Goal: Task Accomplishment & Management: Use online tool/utility

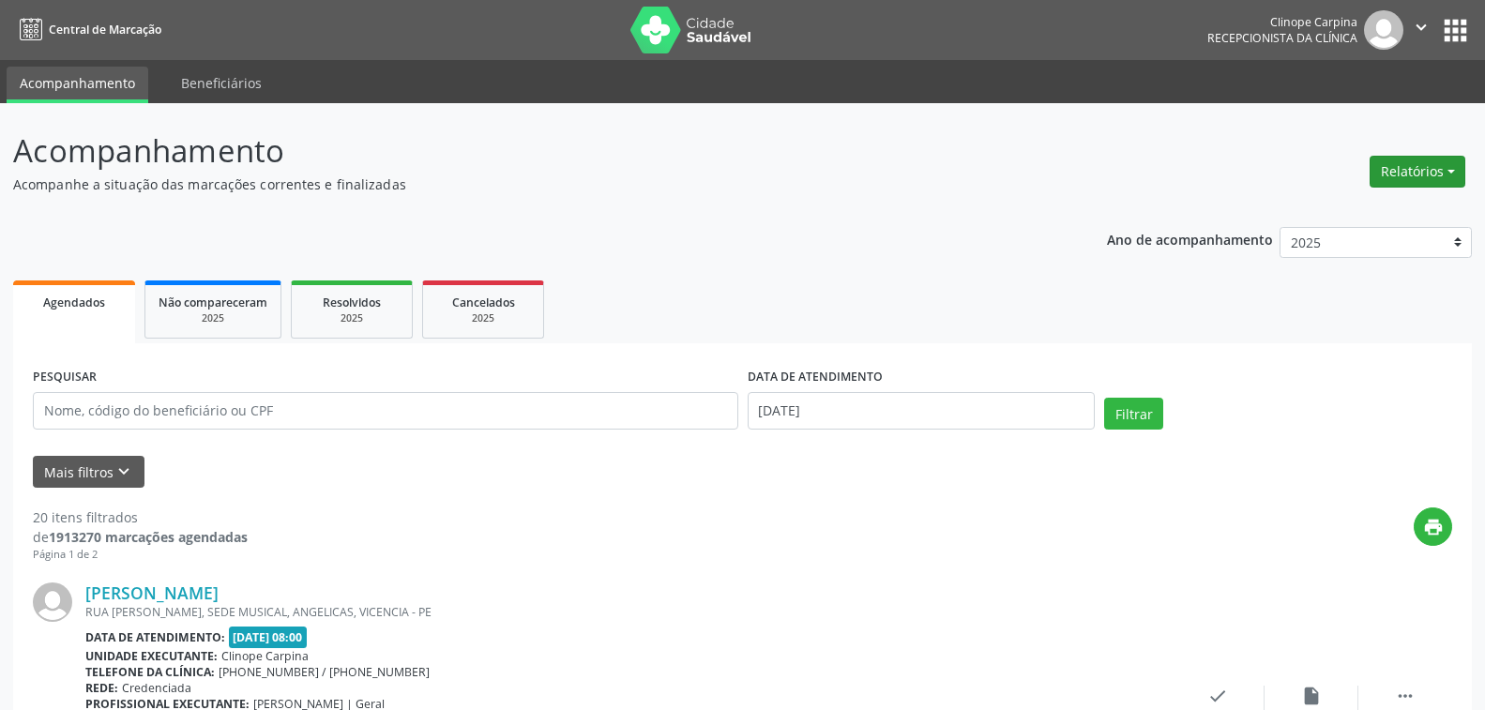
click at [1400, 178] on button "Relatórios" at bounding box center [1418, 172] width 96 height 32
click at [1306, 205] on link "Agendamentos" at bounding box center [1364, 212] width 202 height 26
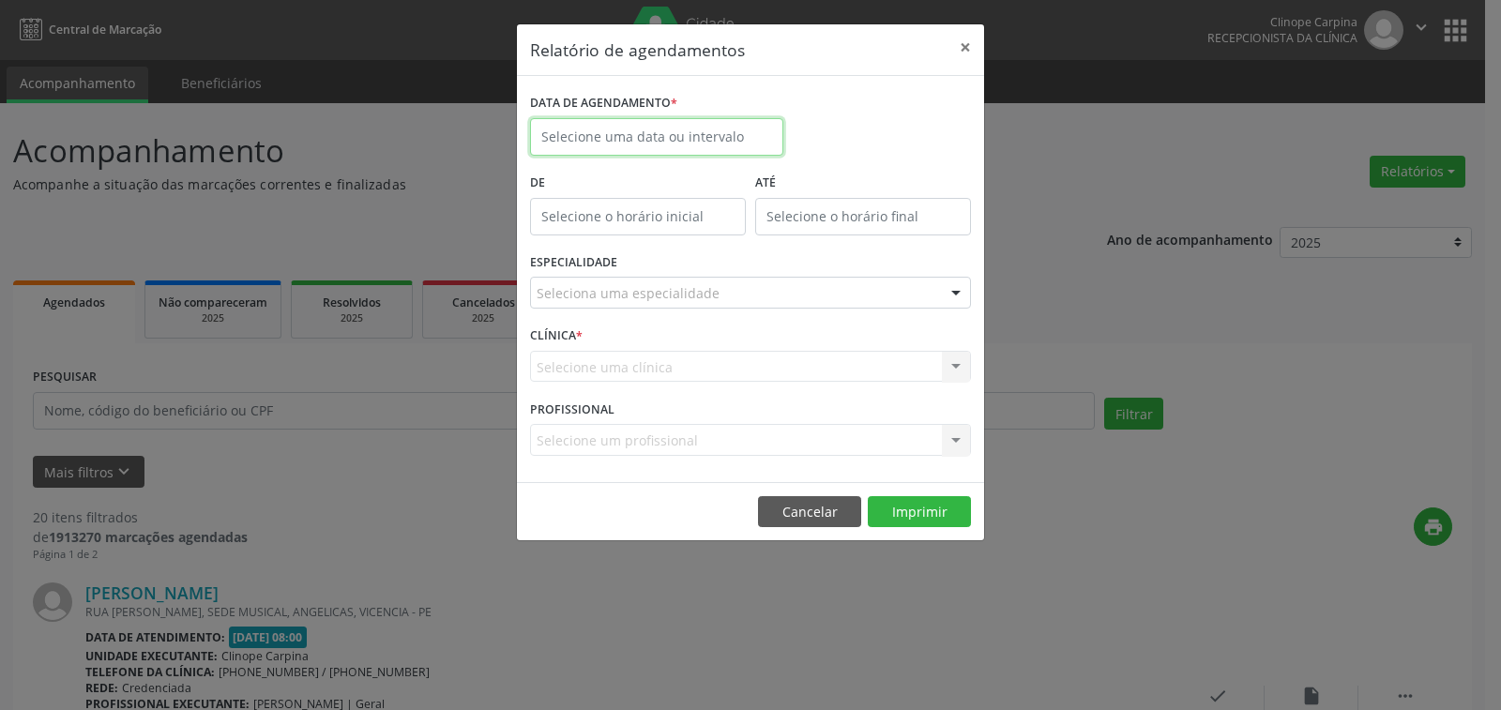
click at [641, 134] on input "text" at bounding box center [656, 137] width 253 height 38
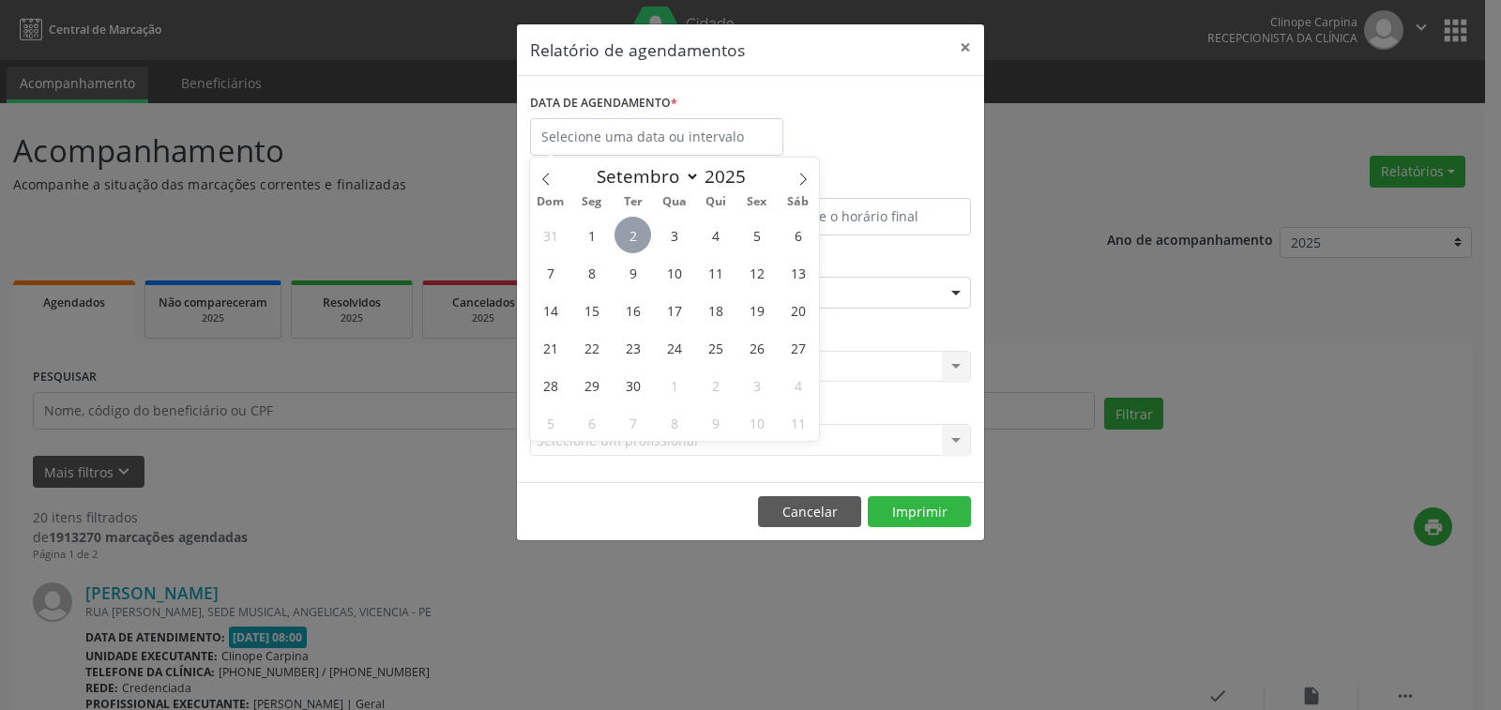
click at [633, 241] on span "2" at bounding box center [633, 235] width 37 height 37
type input "[DATE]"
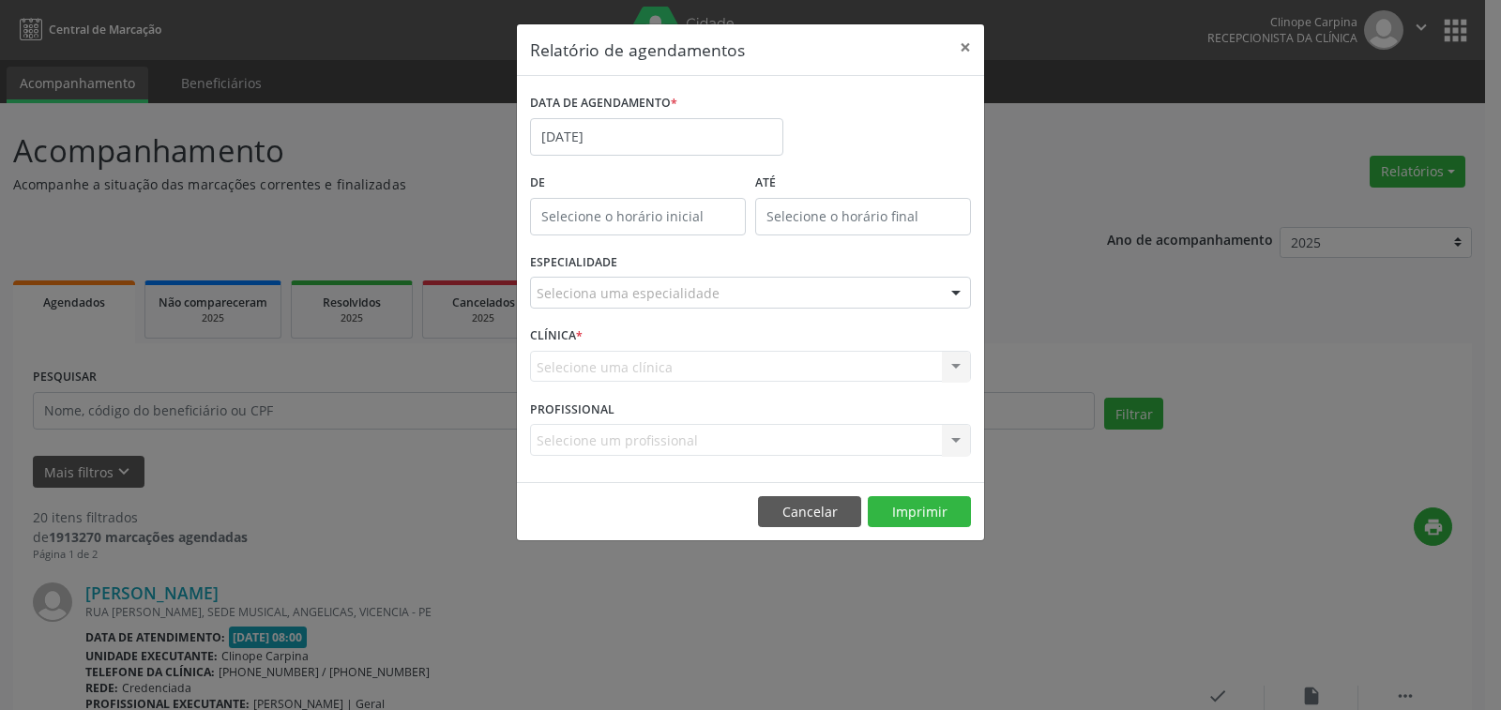
click at [625, 251] on div "ESPECIALIDADE Seleciona uma especialidade Todas as especialidades Alergologia A…" at bounding box center [750, 285] width 450 height 73
click at [639, 308] on div "Seleciona uma especialidade Todas as especialidades Alergologia Angiologia Arri…" at bounding box center [750, 293] width 441 height 32
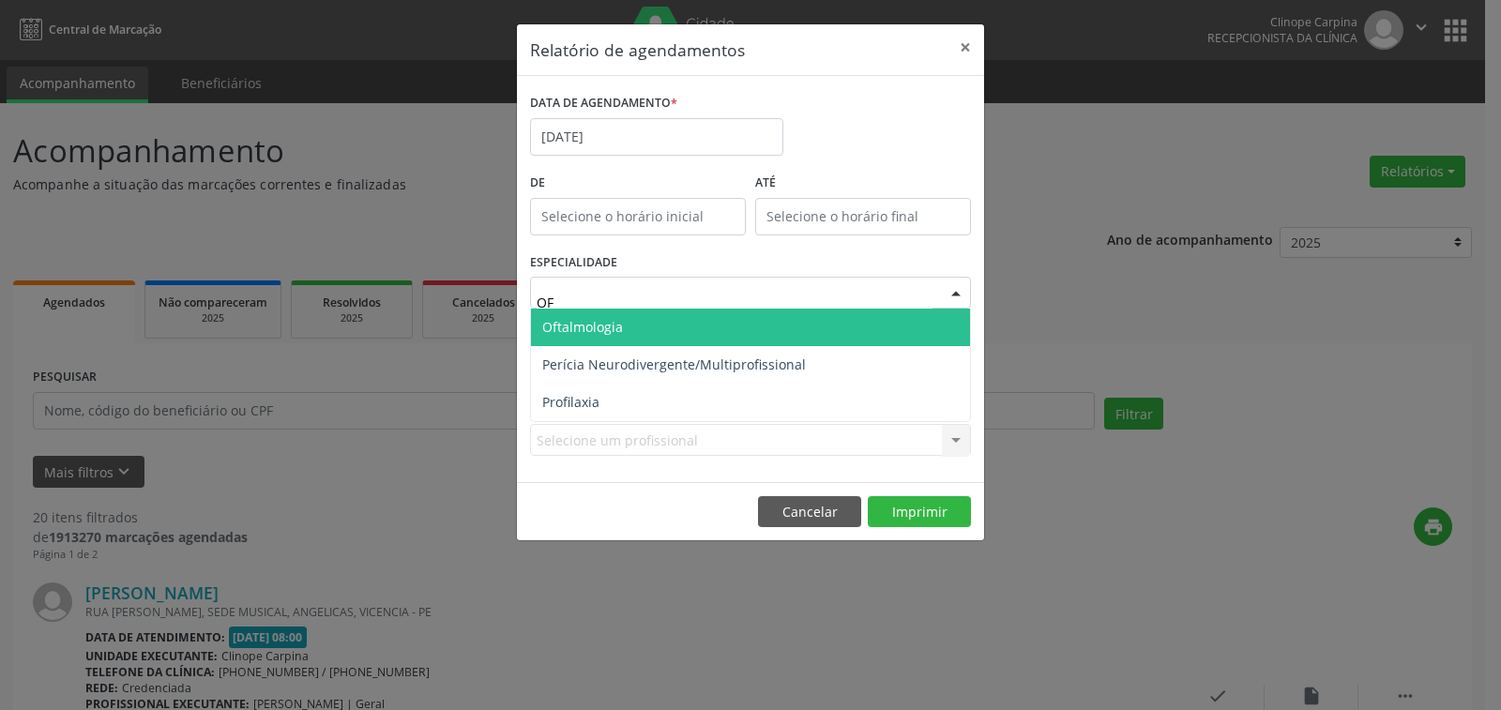
type input "OFT"
click at [643, 318] on span "Oftalmologia" at bounding box center [750, 328] width 439 height 38
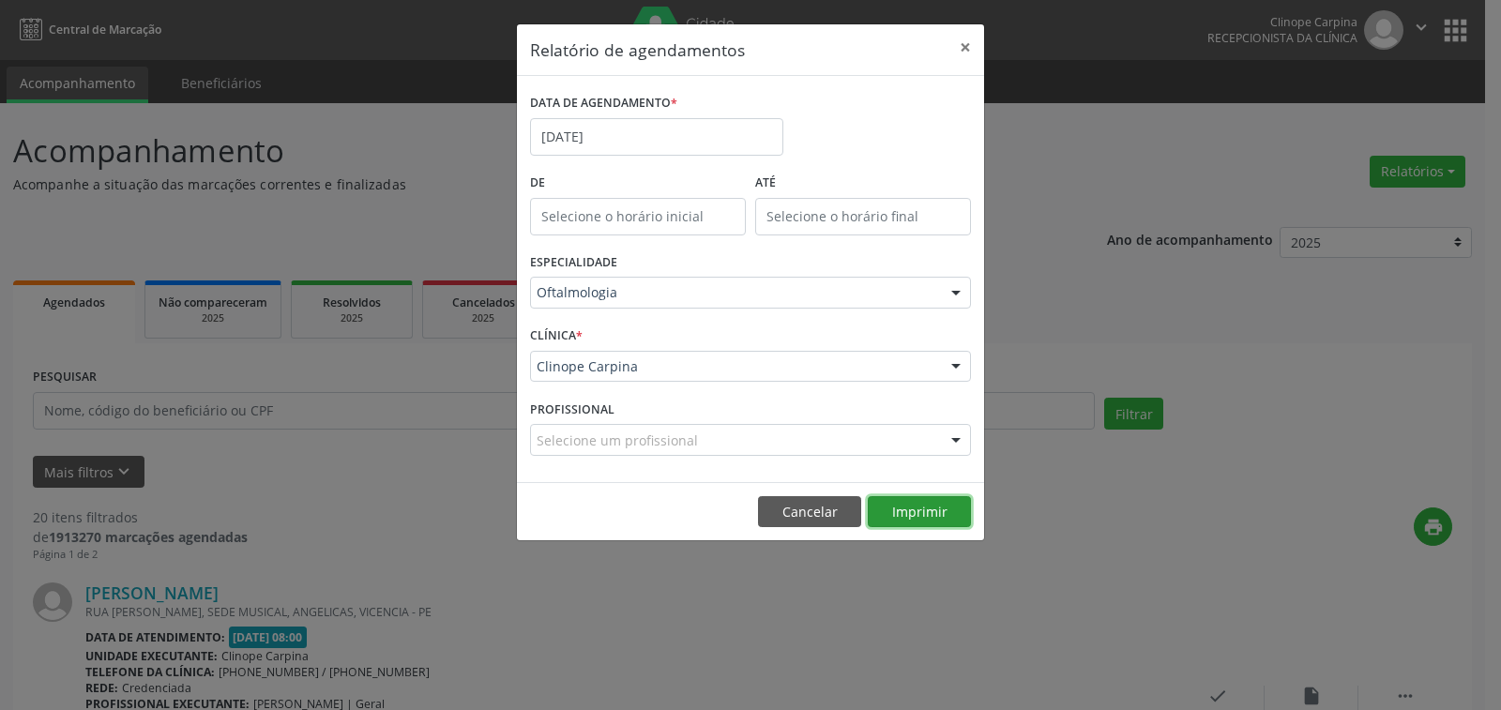
click at [923, 518] on button "Imprimir" at bounding box center [919, 512] width 103 height 32
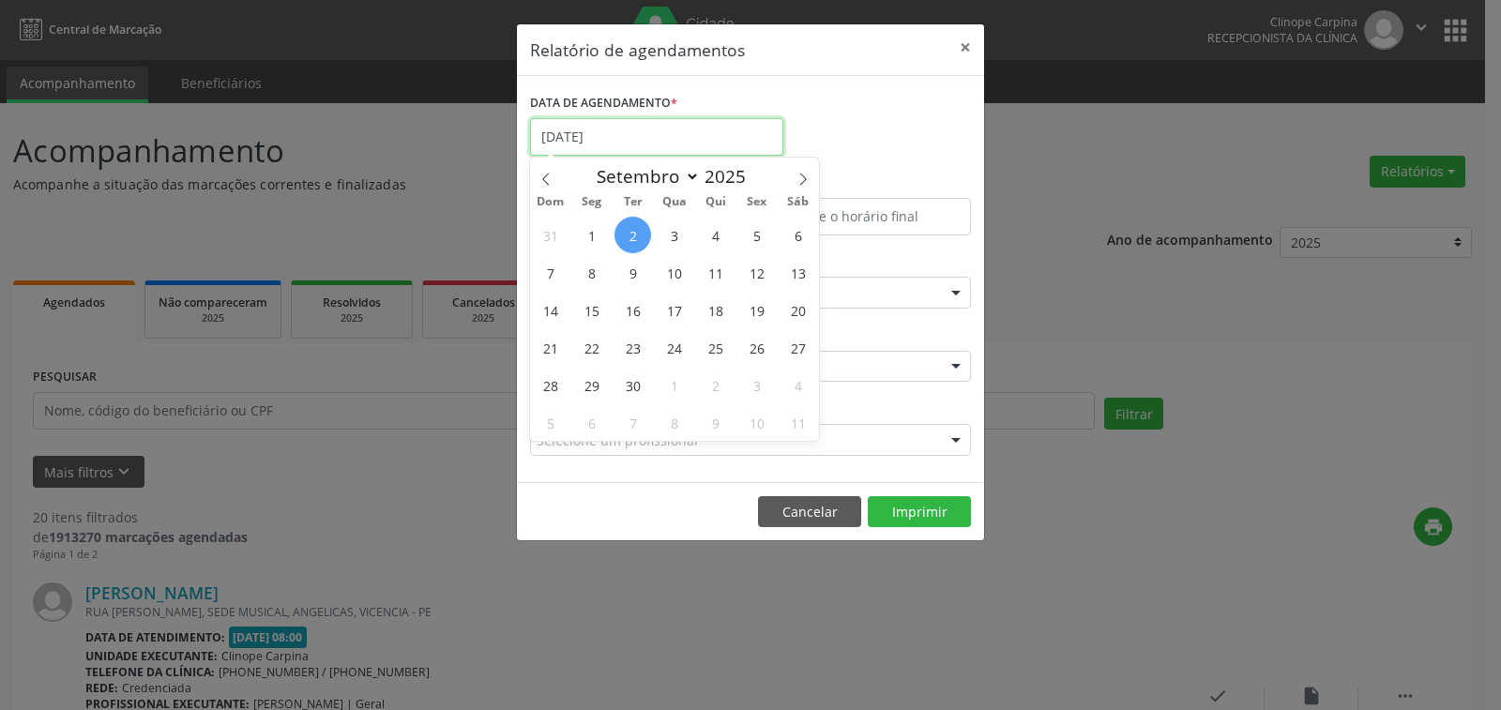
click at [684, 129] on input "[DATE]" at bounding box center [656, 137] width 253 height 38
click at [758, 231] on span "5" at bounding box center [756, 235] width 37 height 37
type input "05/09/2025"
click at [758, 231] on span "5" at bounding box center [756, 235] width 37 height 37
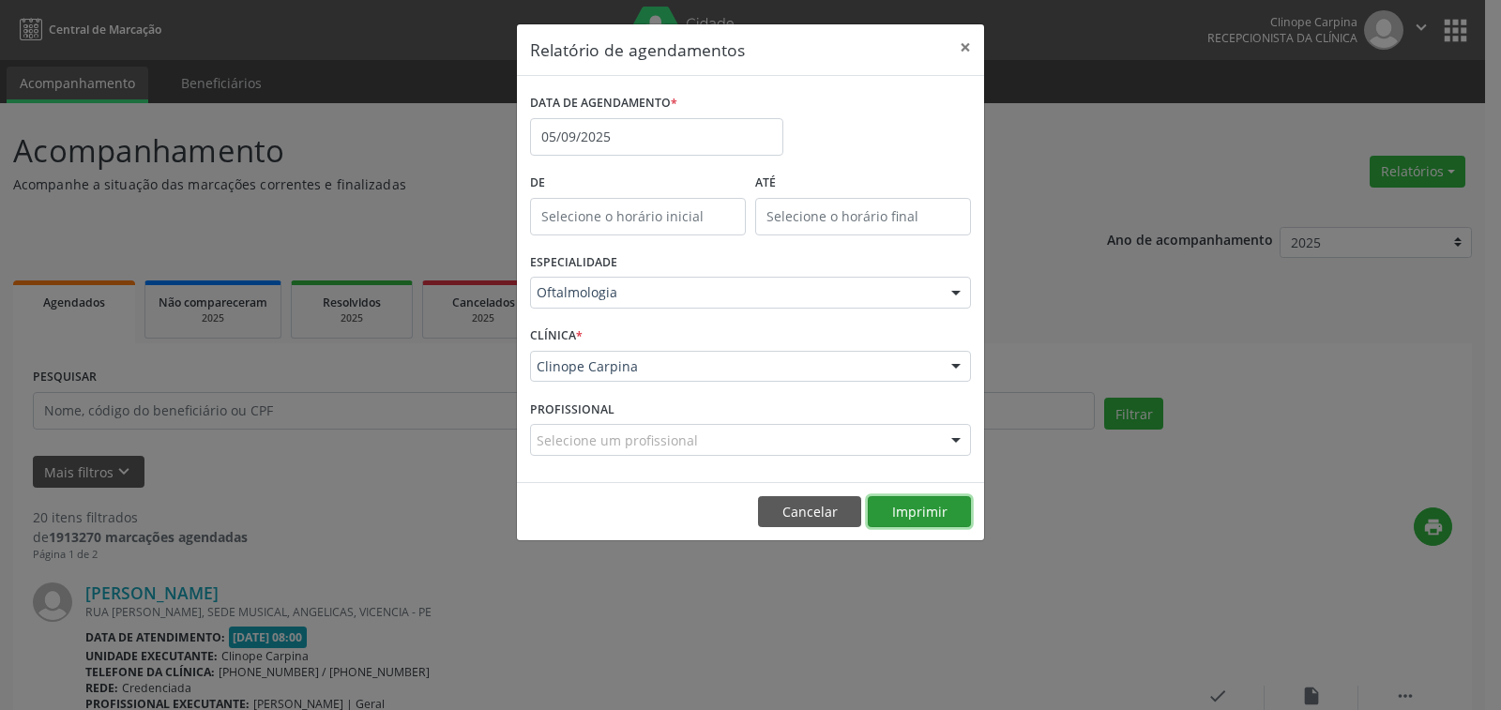
click at [907, 508] on button "Imprimir" at bounding box center [919, 512] width 103 height 32
click at [613, 147] on input "05/09/2025" at bounding box center [656, 137] width 253 height 38
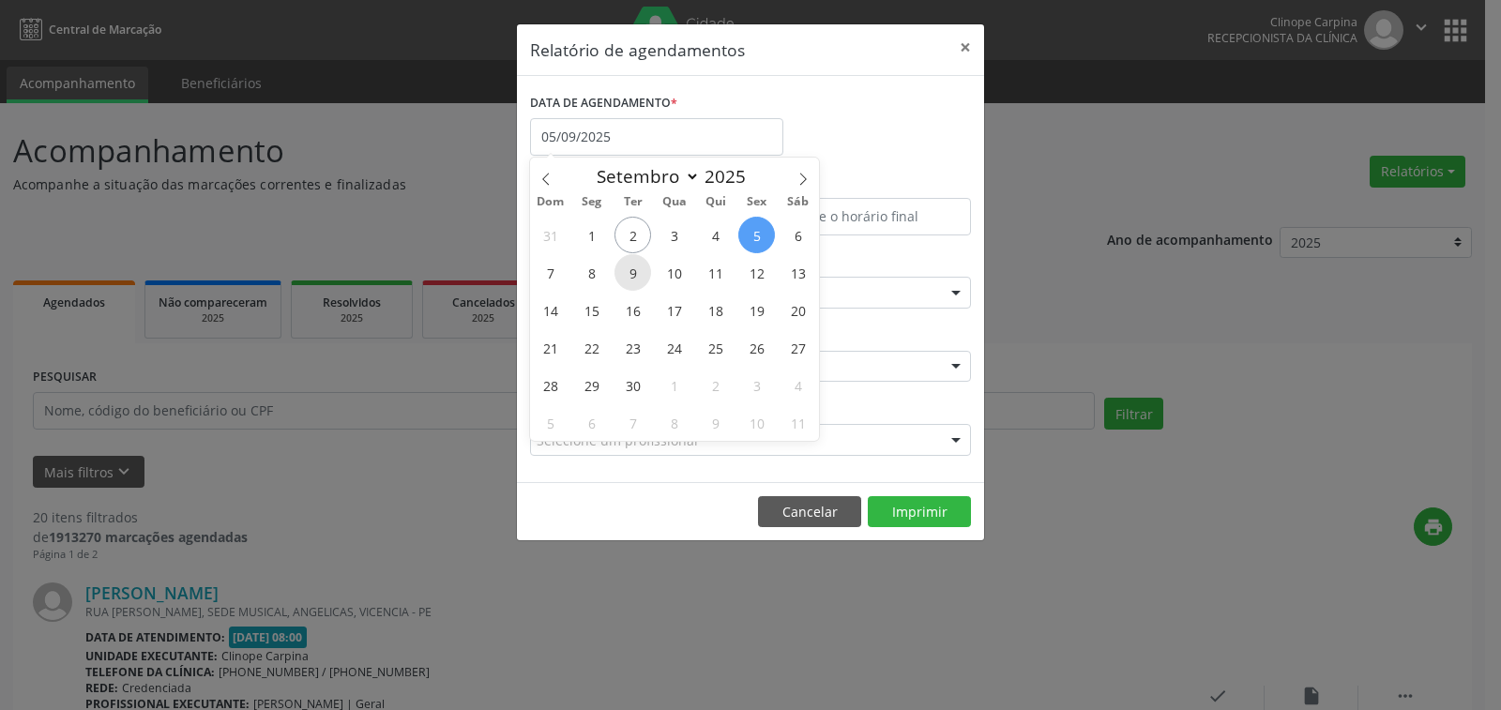
click at [630, 270] on span "9" at bounding box center [633, 272] width 37 height 37
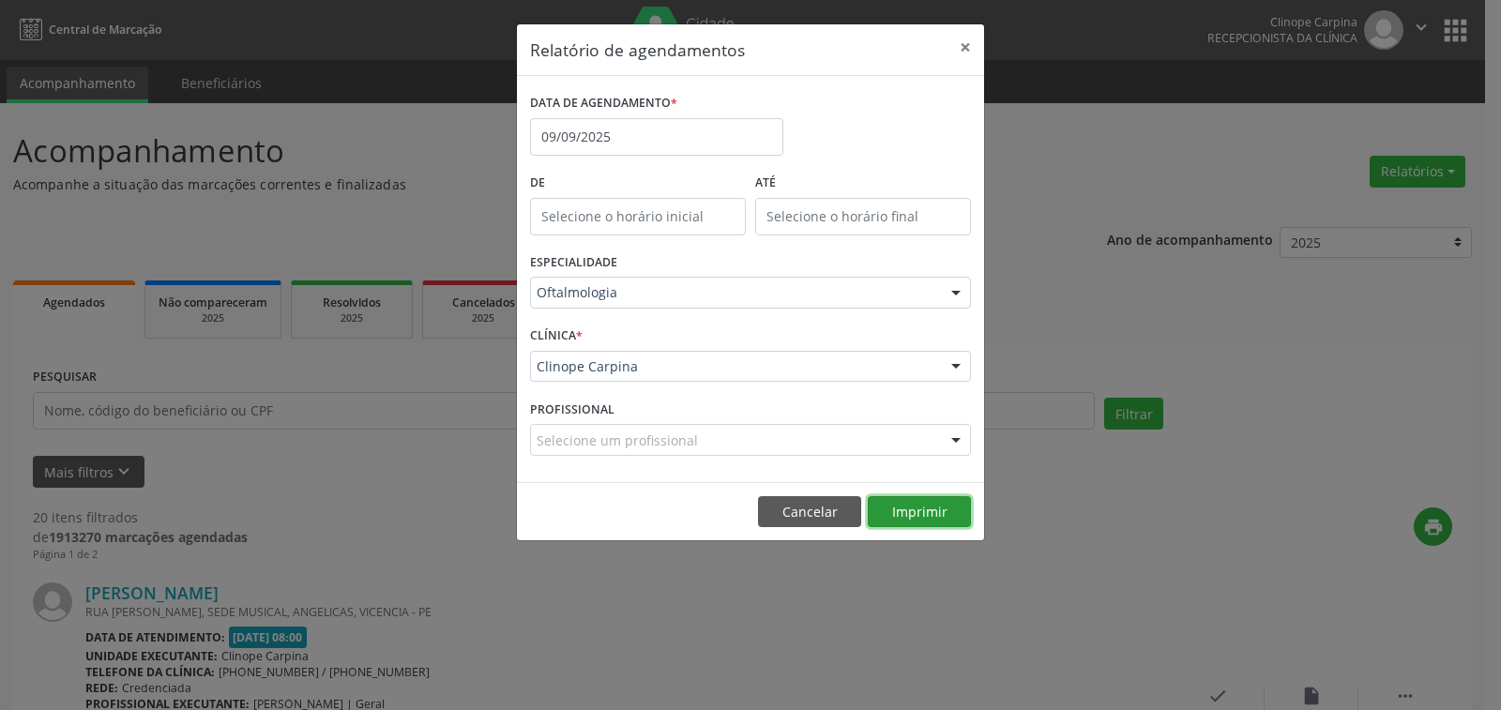
click at [935, 506] on button "Imprimir" at bounding box center [919, 512] width 103 height 32
click at [658, 143] on input "09/09/2025" at bounding box center [656, 137] width 253 height 38
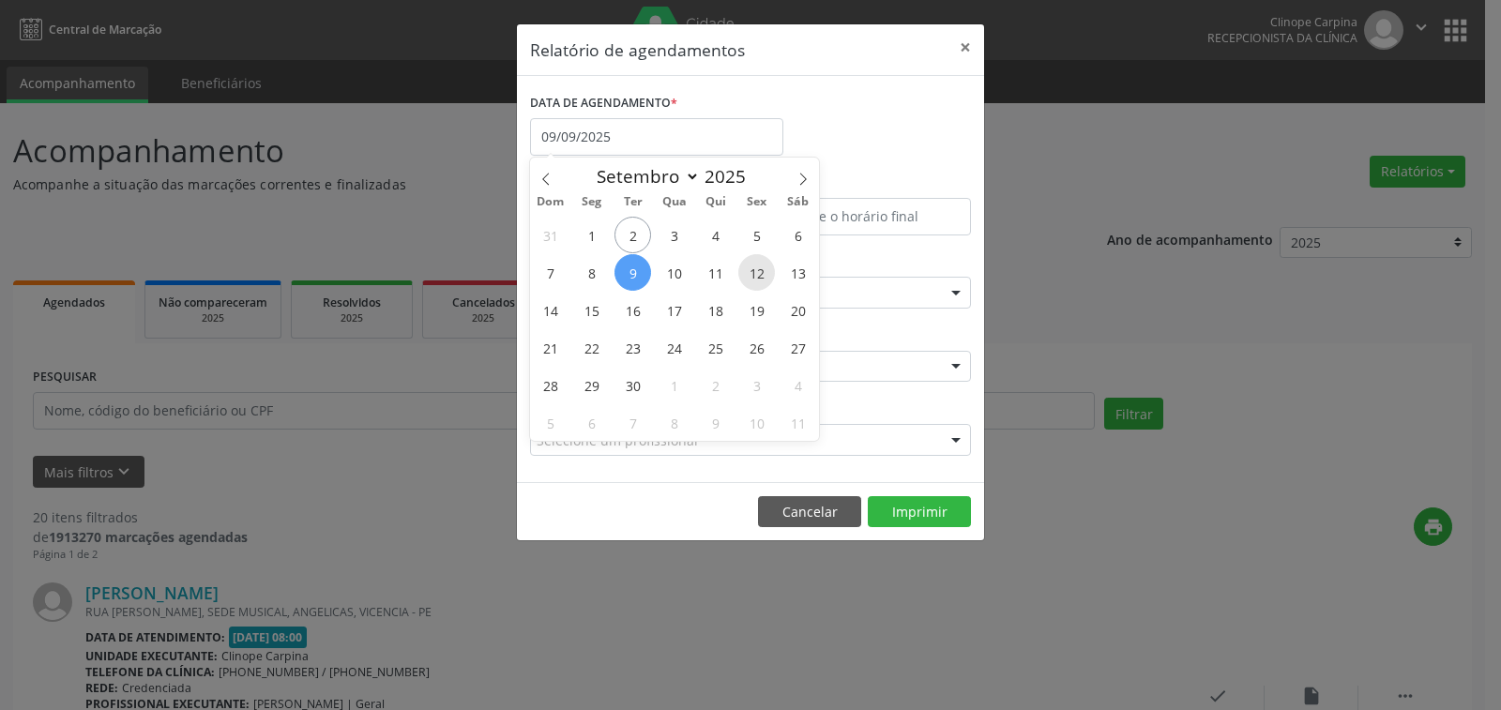
click at [756, 266] on span "12" at bounding box center [756, 272] width 37 height 37
type input "[DATE]"
click at [756, 266] on span "12" at bounding box center [756, 272] width 37 height 37
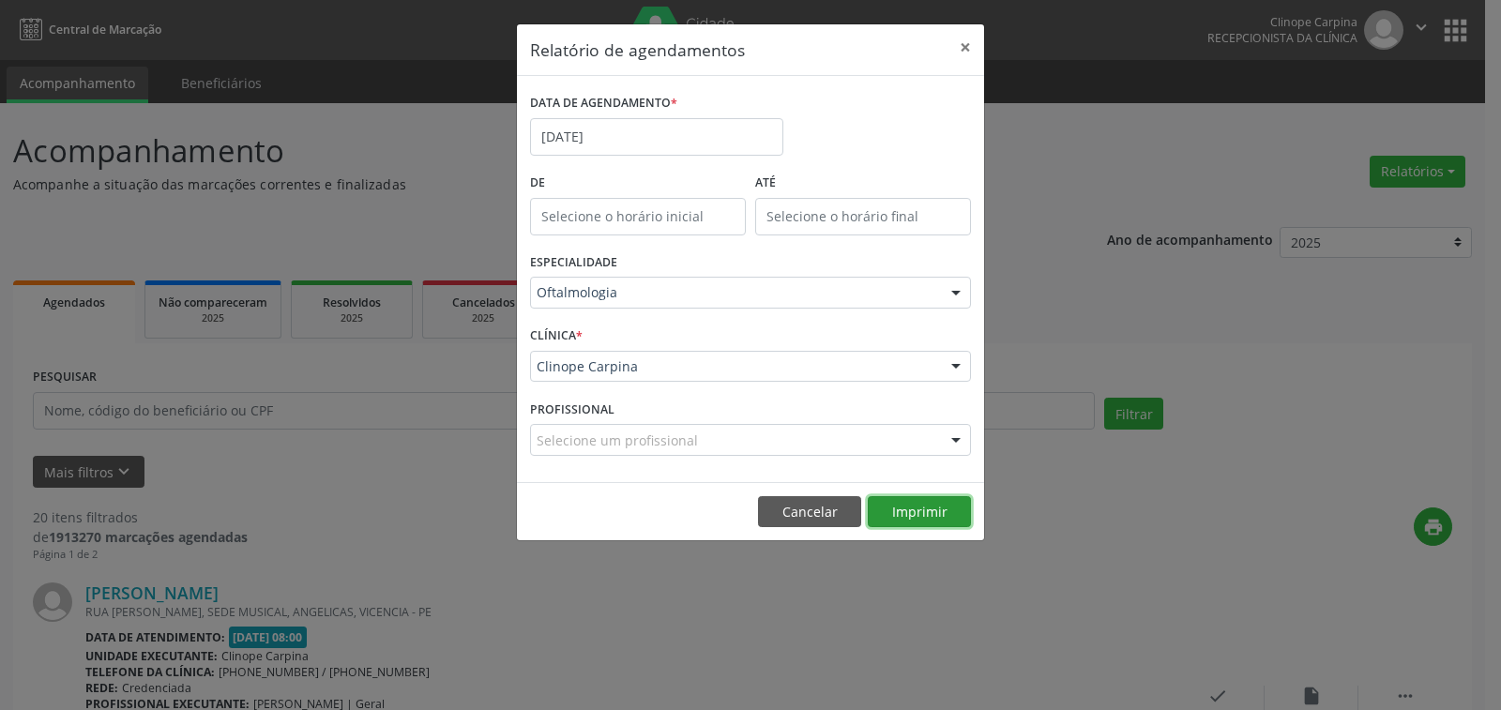
click at [930, 514] on button "Imprimir" at bounding box center [919, 512] width 103 height 32
click at [619, 131] on input "[DATE]" at bounding box center [656, 137] width 253 height 38
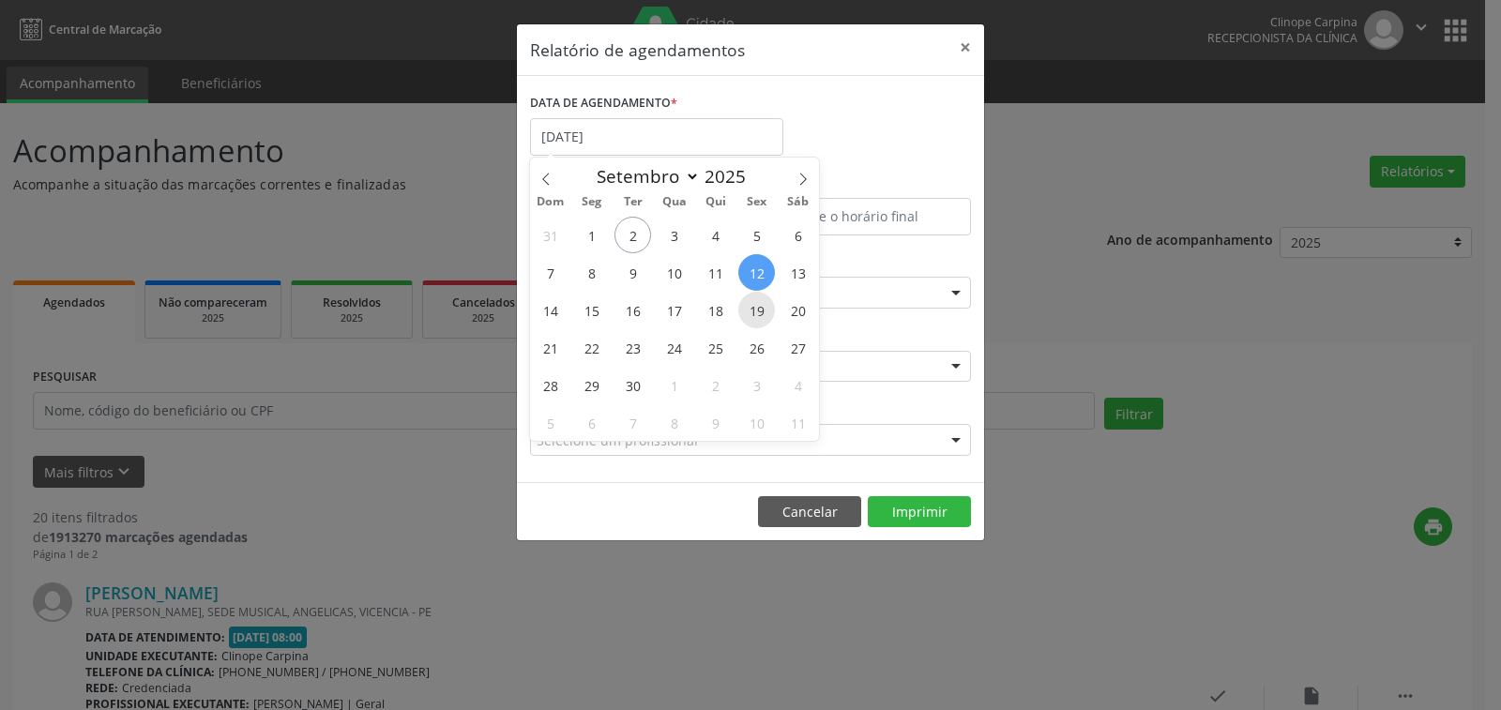
click at [755, 306] on span "19" at bounding box center [756, 310] width 37 height 37
type input "[DATE]"
click at [755, 306] on span "19" at bounding box center [756, 310] width 37 height 37
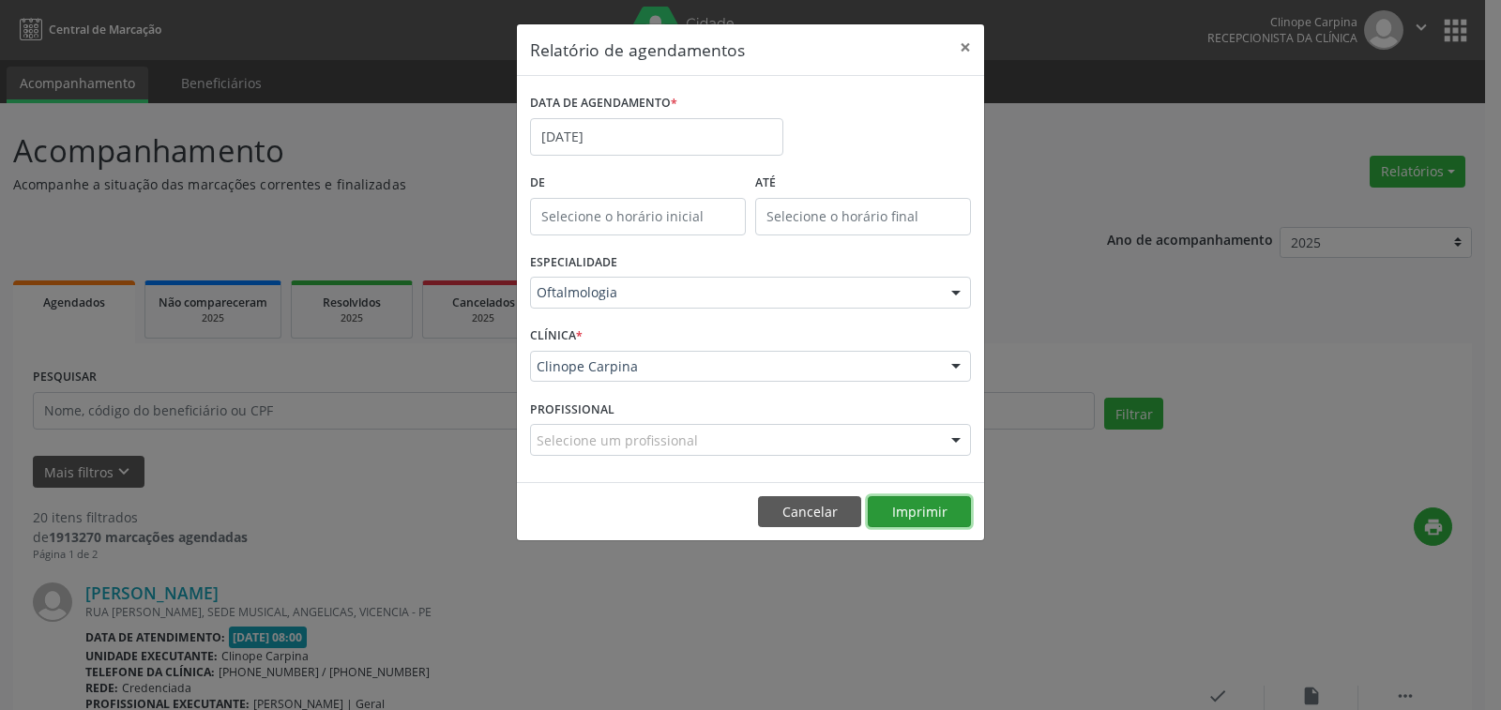
click at [936, 511] on button "Imprimir" at bounding box center [919, 512] width 103 height 32
click at [609, 143] on body "Central de Marcação Clinope Carpina Recepcionista da clínica  Configurações Sa…" at bounding box center [750, 355] width 1501 height 710
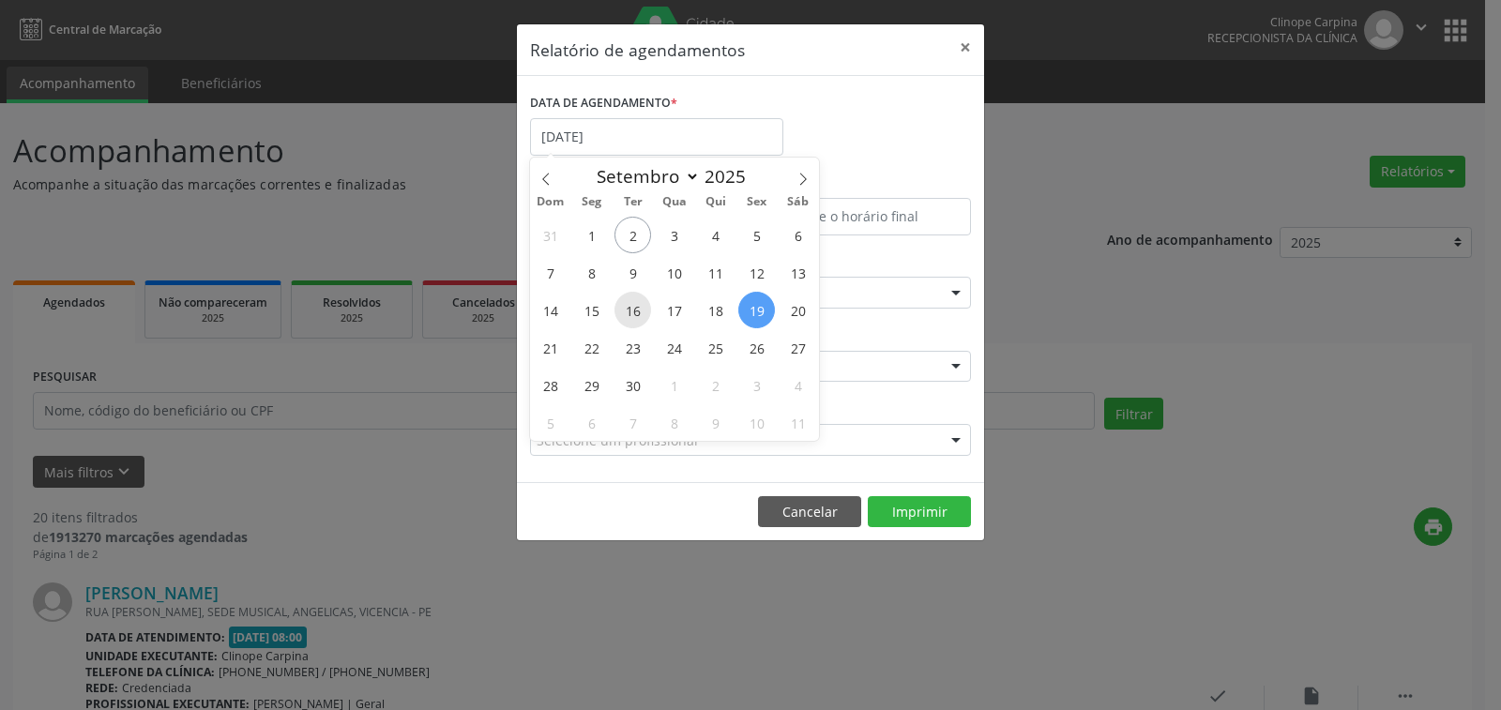
click at [633, 303] on span "16" at bounding box center [633, 310] width 37 height 37
type input "[DATE]"
click at [633, 303] on span "16" at bounding box center [633, 310] width 37 height 37
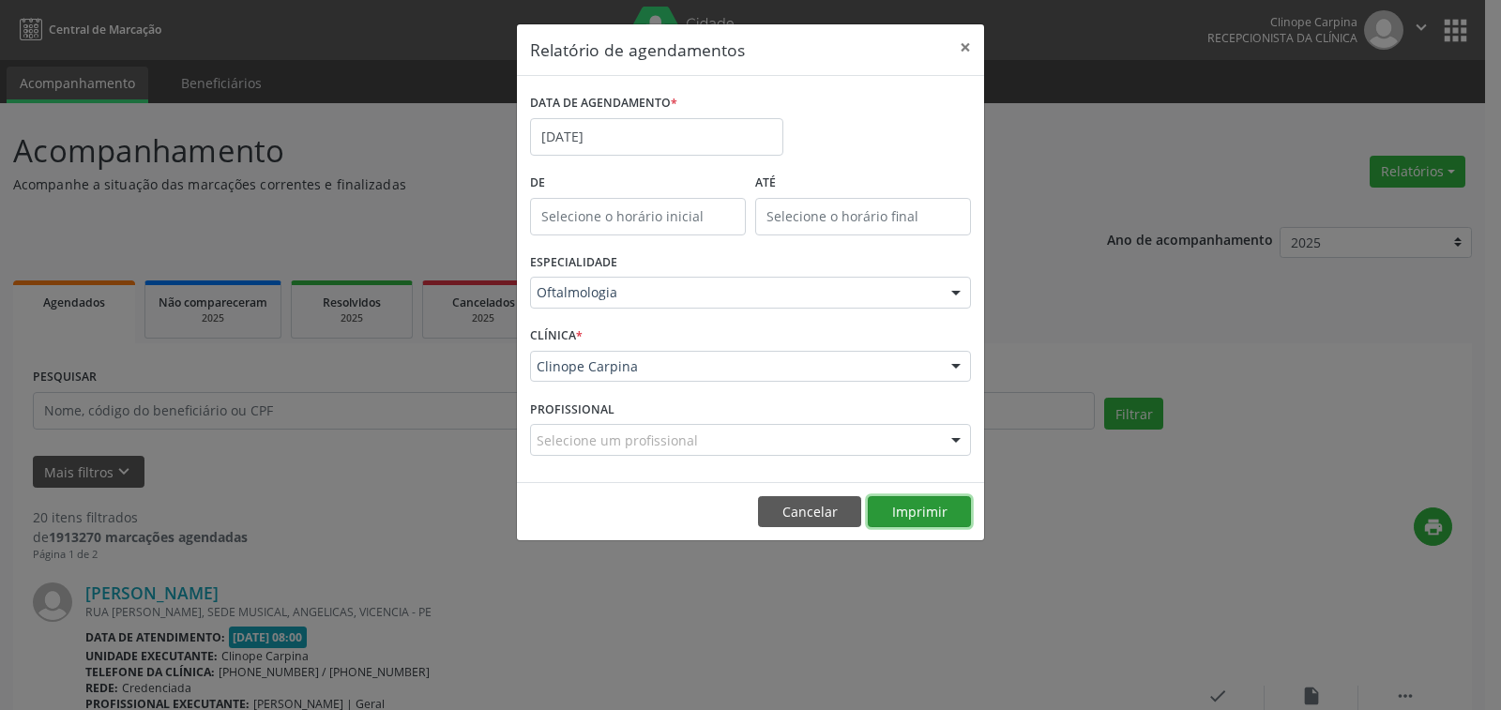
click at [947, 516] on button "Imprimir" at bounding box center [919, 512] width 103 height 32
click at [966, 48] on button "×" at bounding box center [966, 47] width 38 height 46
